Goal: Find specific page/section: Find specific page/section

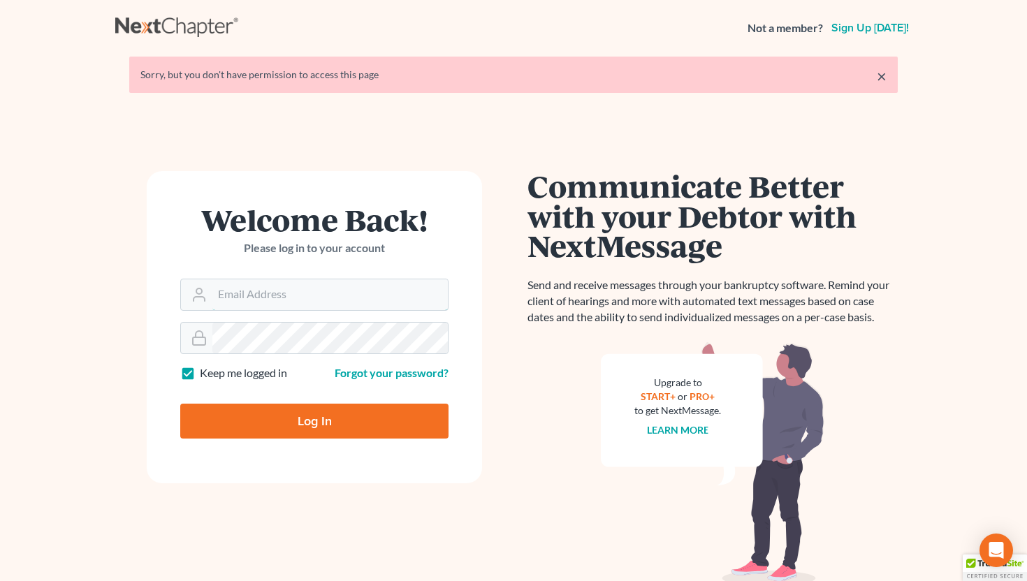
type input "info@saedilawgroup.com"
click at [340, 411] on input "Log In" at bounding box center [314, 421] width 268 height 35
type input "Thinking..."
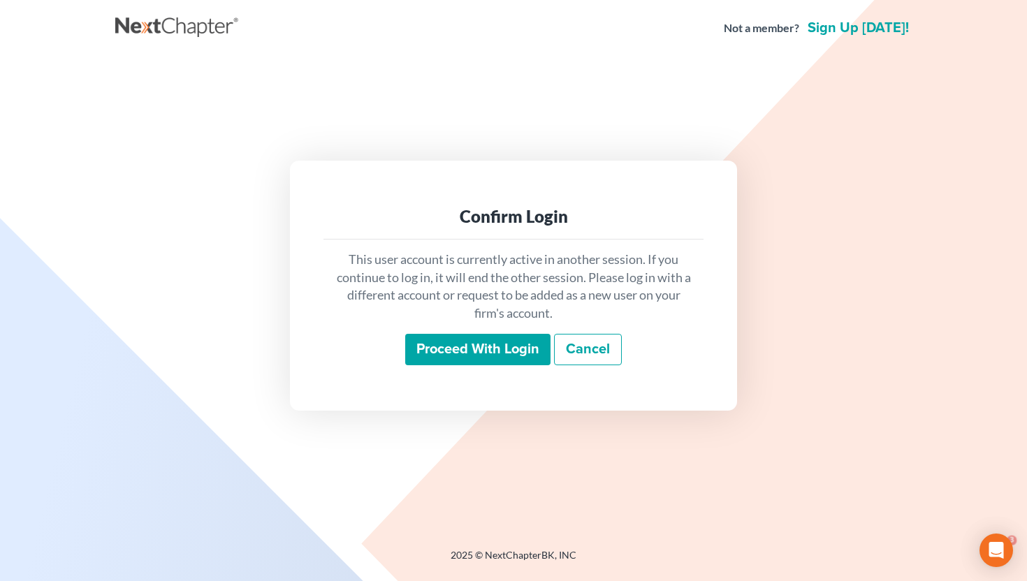
click at [454, 351] on input "Proceed with login" at bounding box center [477, 350] width 145 height 32
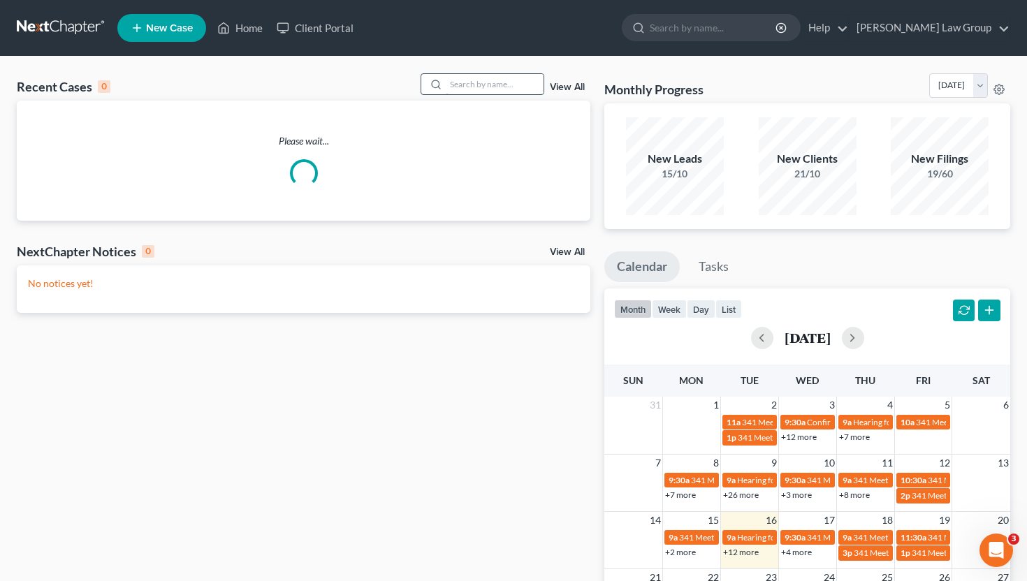
click at [502, 80] on input "search" at bounding box center [495, 84] width 98 height 20
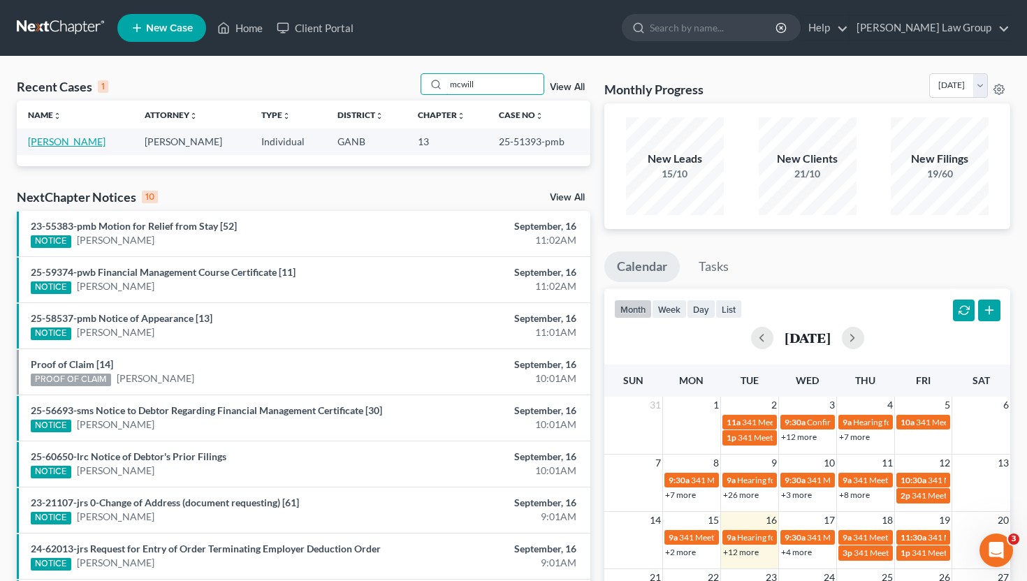
type input "mcwill"
click at [88, 138] on link "[PERSON_NAME]" at bounding box center [67, 142] width 78 height 12
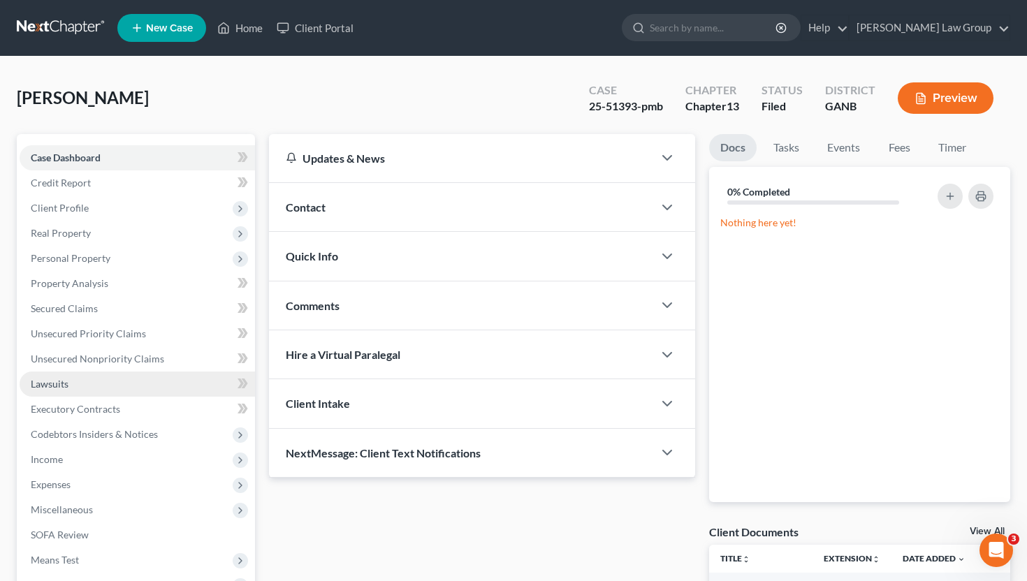
scroll to position [318, 0]
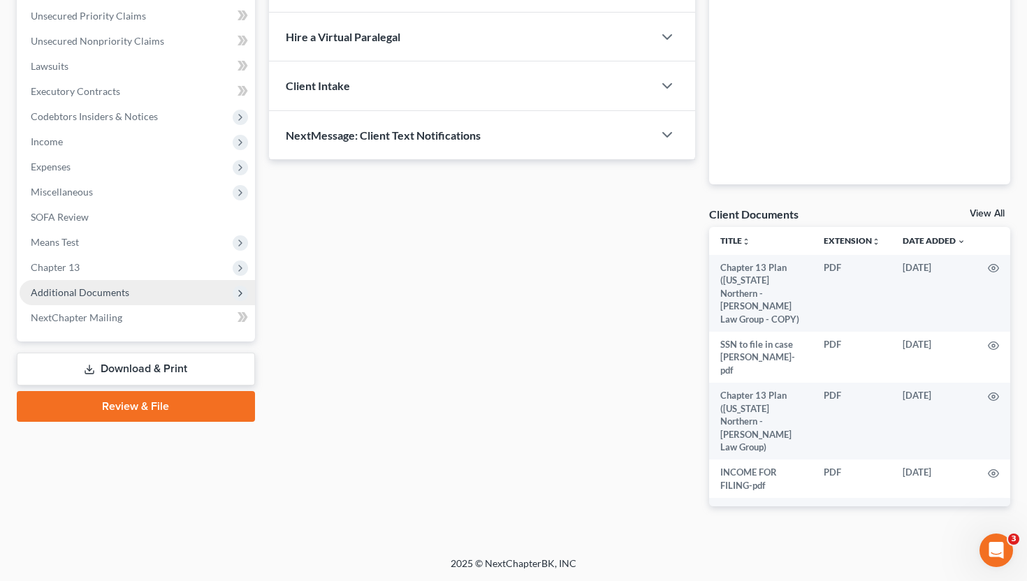
click at [95, 298] on span "Additional Documents" at bounding box center [137, 292] width 235 height 25
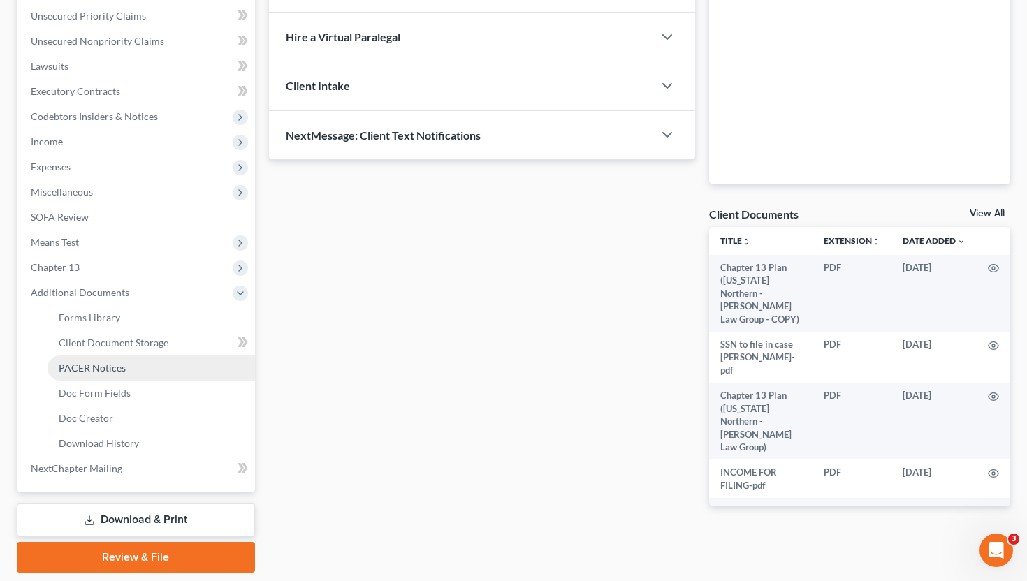
click at [106, 363] on span "PACER Notices" at bounding box center [92, 368] width 67 height 12
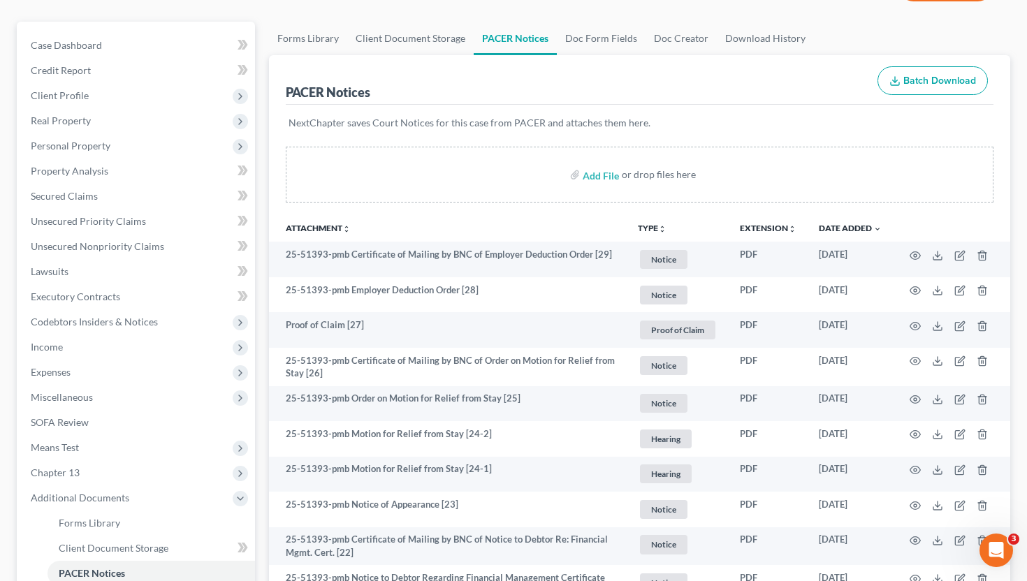
scroll to position [112, 0]
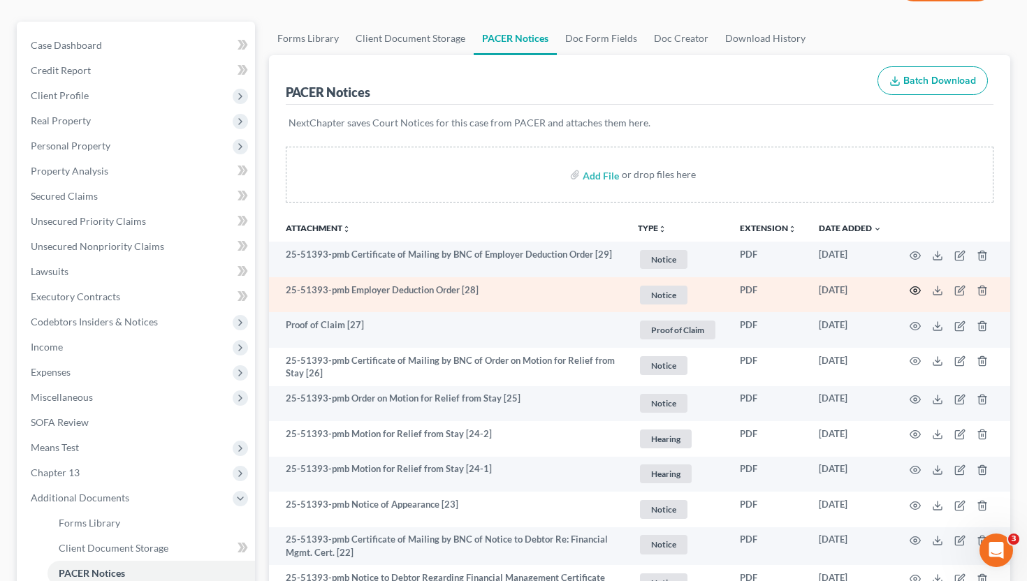
click at [918, 285] on icon "button" at bounding box center [915, 290] width 11 height 11
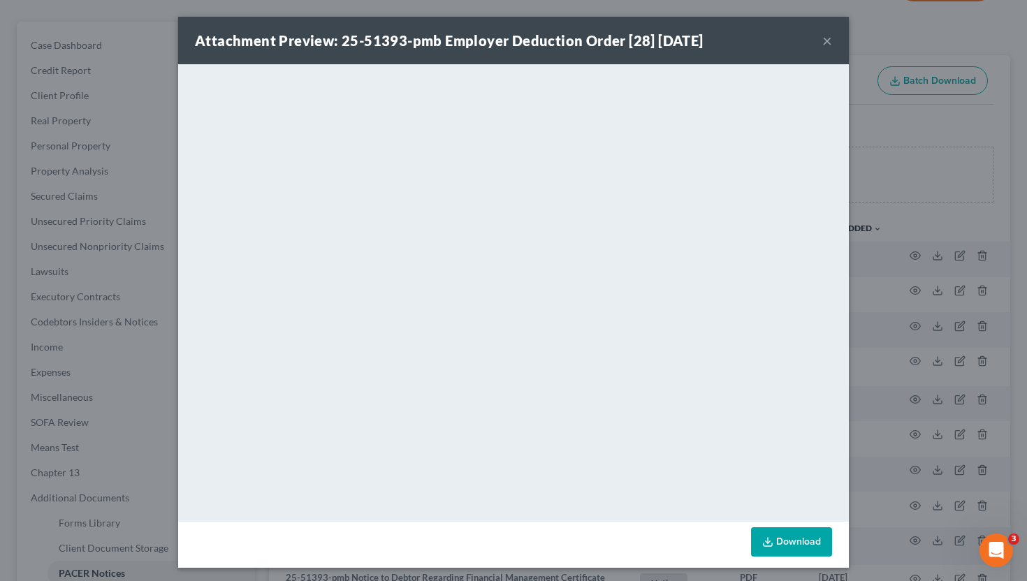
click at [828, 40] on button "×" at bounding box center [827, 40] width 10 height 17
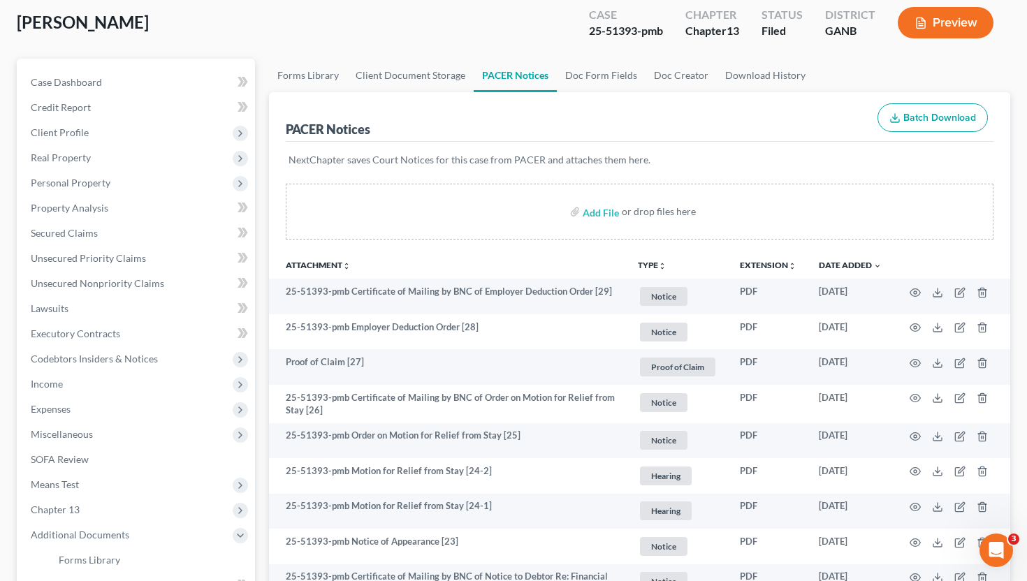
scroll to position [0, 0]
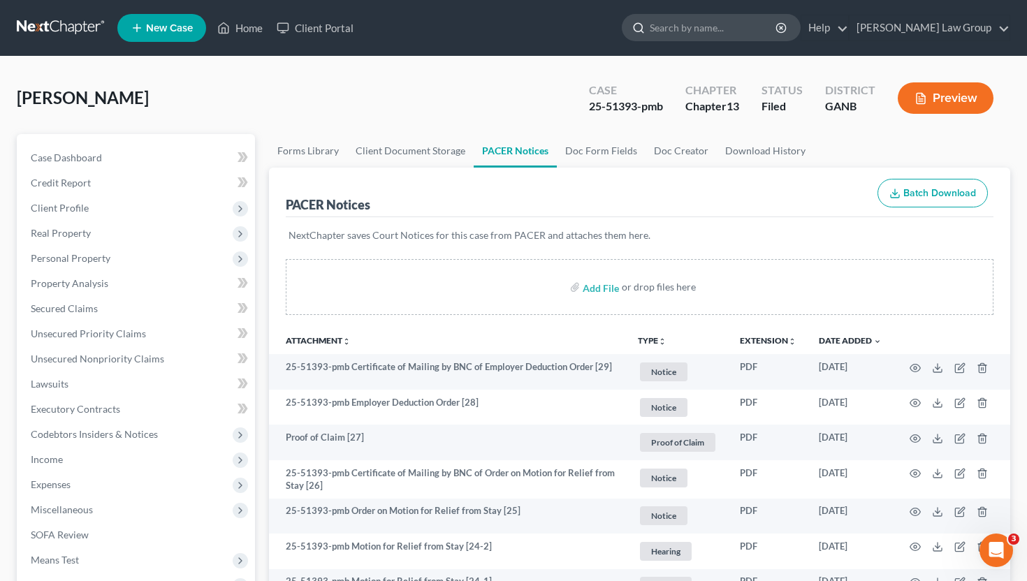
click at [729, 35] on input "search" at bounding box center [714, 28] width 128 height 26
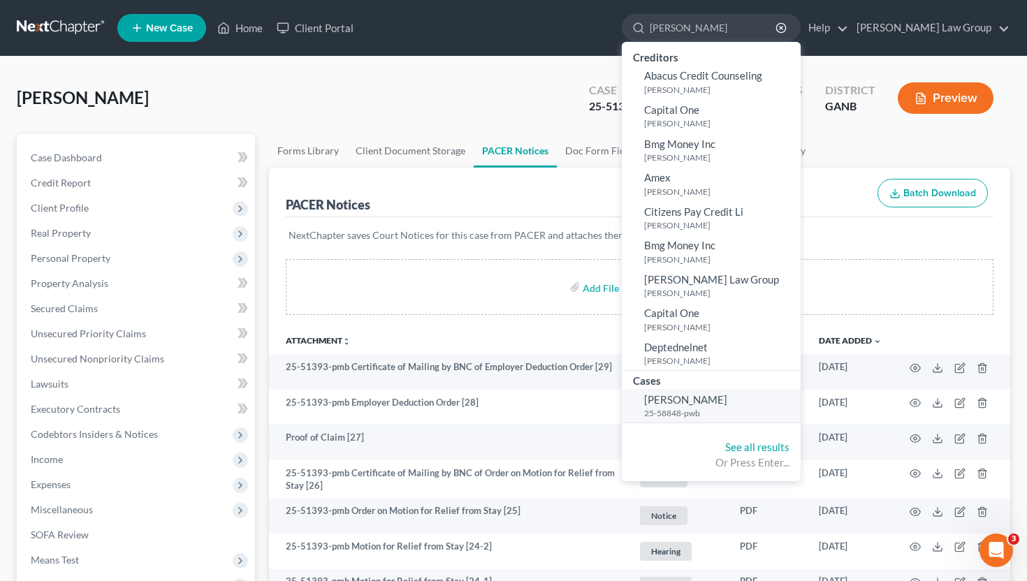
type input "[PERSON_NAME]"
click at [756, 410] on small "25-58848-pwb" at bounding box center [720, 413] width 153 height 12
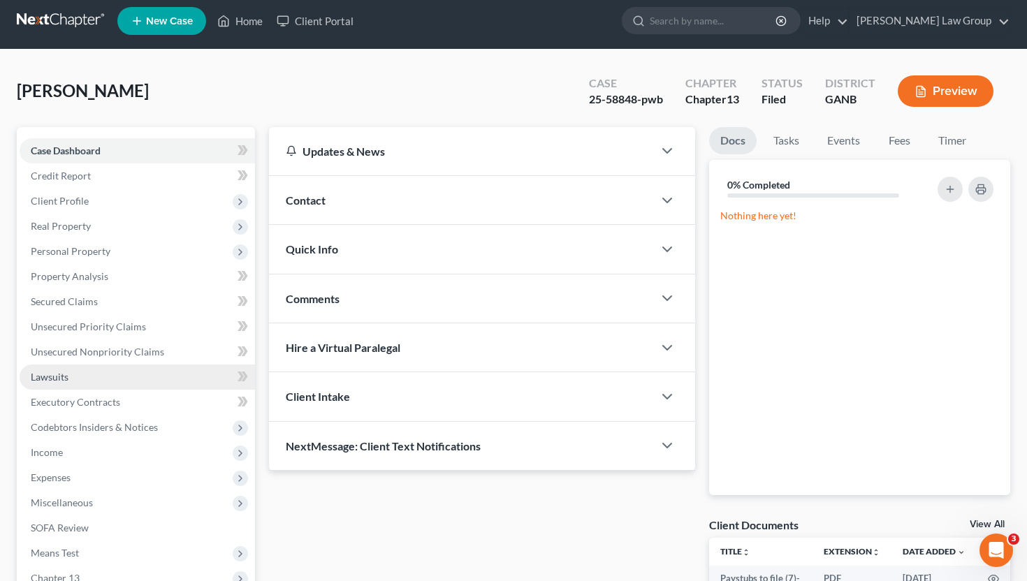
scroll to position [163, 0]
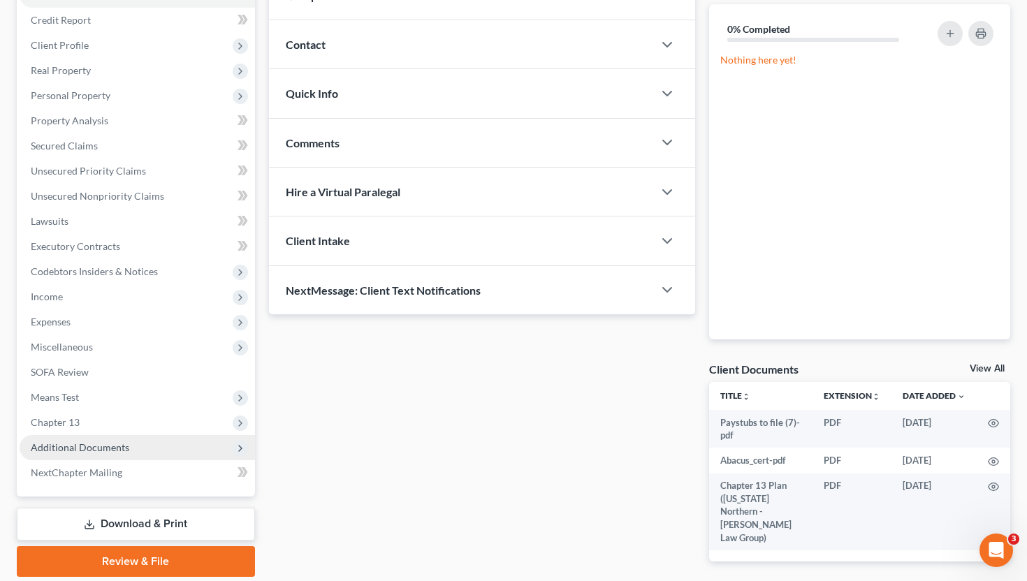
click at [133, 457] on span "Additional Documents" at bounding box center [137, 447] width 235 height 25
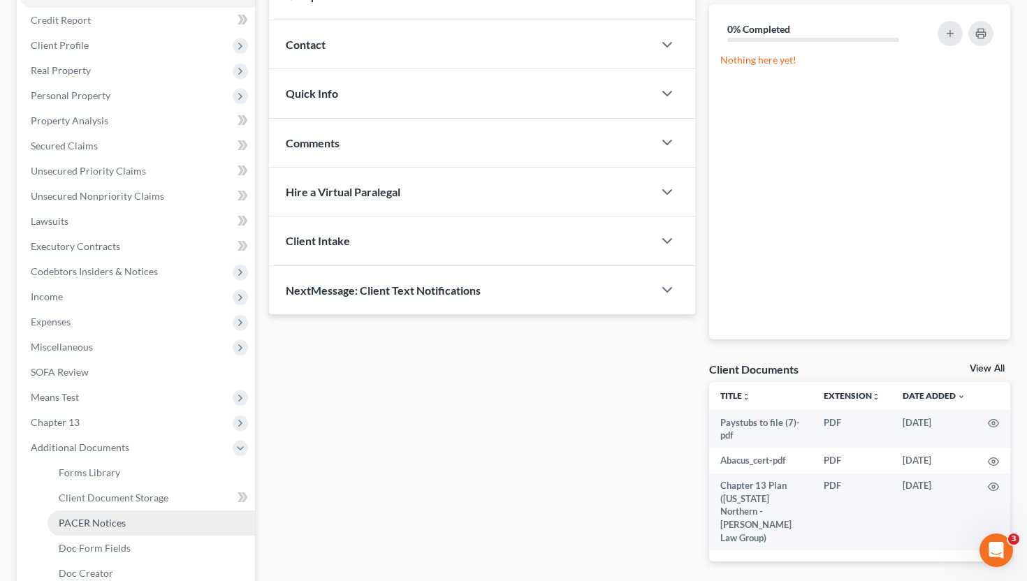
click at [134, 516] on link "PACER Notices" at bounding box center [151, 523] width 207 height 25
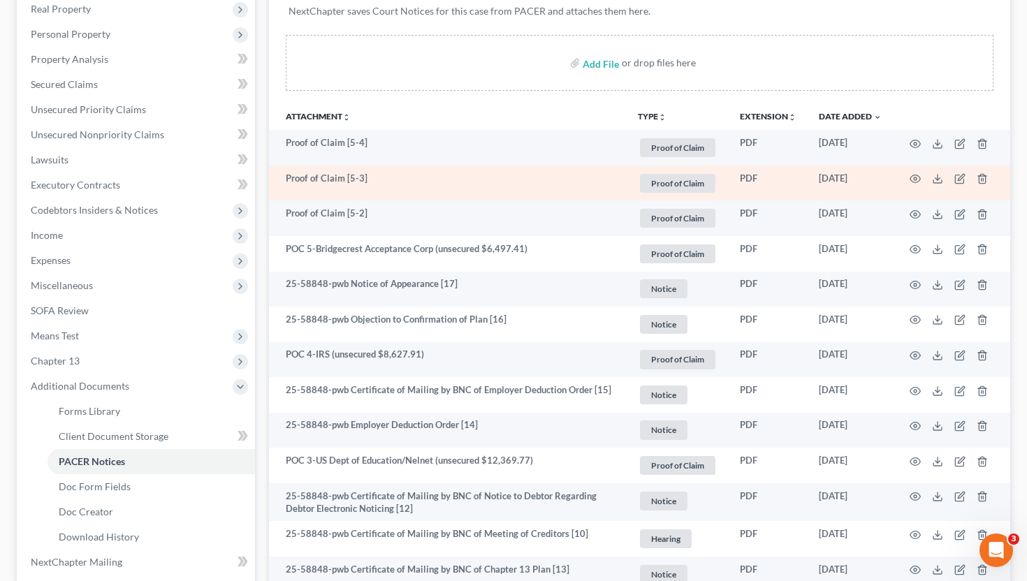
scroll to position [221, 0]
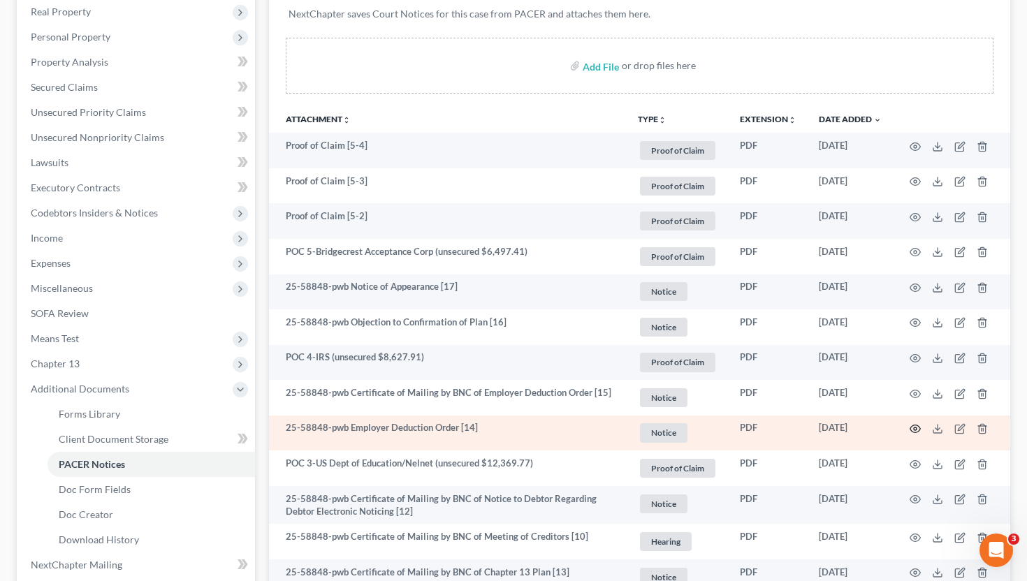
click at [919, 428] on icon "button" at bounding box center [915, 428] width 11 height 11
